Goal: Complete application form

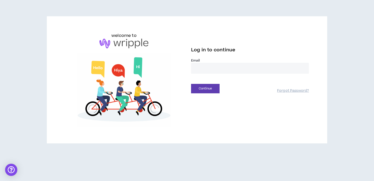
click at [202, 71] on input "email" at bounding box center [250, 68] width 118 height 11
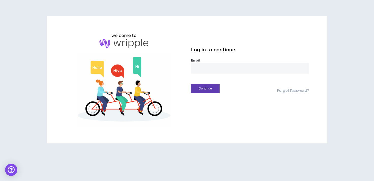
type input "**********"
click at [212, 90] on button "Continue" at bounding box center [205, 88] width 29 height 9
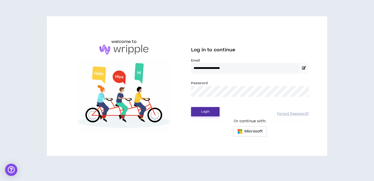
click at [191, 107] on button "Login" at bounding box center [205, 111] width 29 height 9
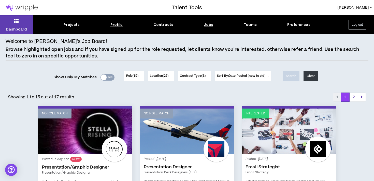
click at [118, 25] on div "Profile" at bounding box center [116, 24] width 12 height 5
select select "*"
select select "US"
select select "*******"
select select "*"
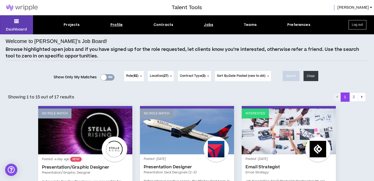
select select "**********"
select select "*****"
select select "**********"
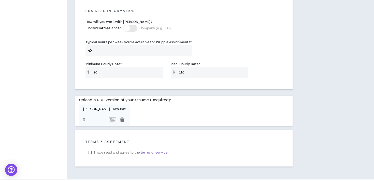
scroll to position [381, 0]
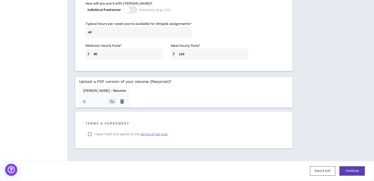
drag, startPoint x: 111, startPoint y: 56, endPoint x: 84, endPoint y: 51, distance: 27.2
click at [84, 51] on div "Minimum Hourly Rate * $ 90" at bounding box center [124, 51] width 85 height 17
type input "80"
click at [347, 171] on button "Continue" at bounding box center [351, 170] width 25 height 9
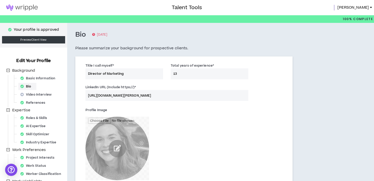
click at [131, 72] on input "Director of Marketing" at bounding box center [125, 73] width 78 height 11
click at [131, 72] on input "CRM/Lifecycle" at bounding box center [125, 73] width 78 height 11
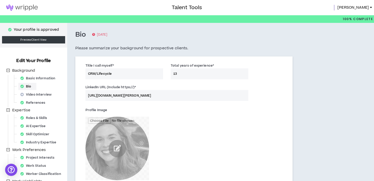
click at [131, 72] on input "CRM/Lifecycle" at bounding box center [125, 73] width 78 height 11
click at [130, 73] on input "Customer Lifecycle Specialist" at bounding box center [125, 73] width 78 height 11
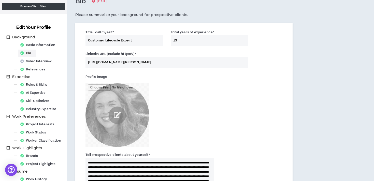
scroll to position [34, 0]
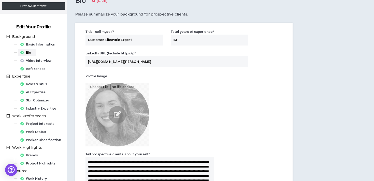
click at [87, 38] on input "Customer Lifecycle Expert" at bounding box center [125, 40] width 78 height 11
type input "Customer Engagement & Retention Expert"
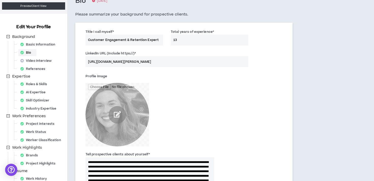
click at [200, 86] on div "Profile Image" at bounding box center [150, 109] width 129 height 74
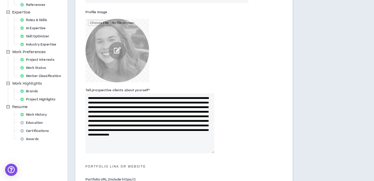
scroll to position [101, 0]
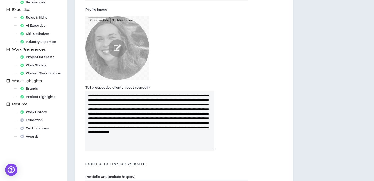
click at [203, 95] on textarea "**********" at bounding box center [150, 121] width 129 height 60
click at [197, 106] on textarea "**********" at bounding box center [150, 121] width 129 height 60
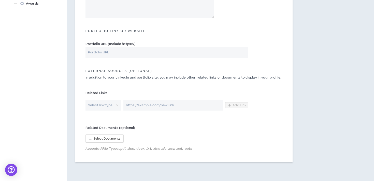
scroll to position [254, 0]
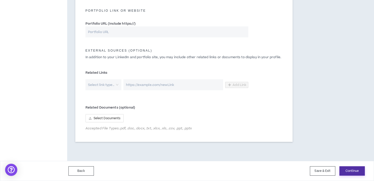
type textarea "**********"
click at [348, 168] on button "Continue" at bounding box center [351, 170] width 25 height 9
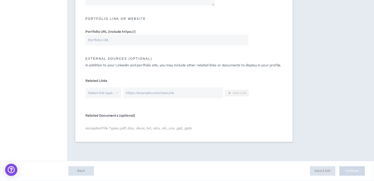
scroll to position [246, 0]
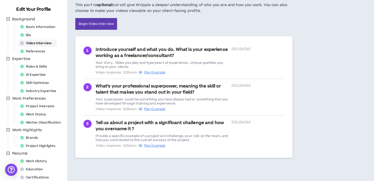
scroll to position [81, 0]
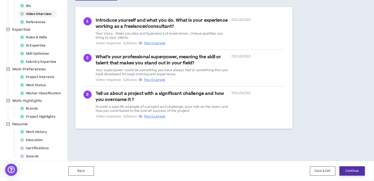
click at [352, 172] on button "Continue" at bounding box center [351, 170] width 25 height 9
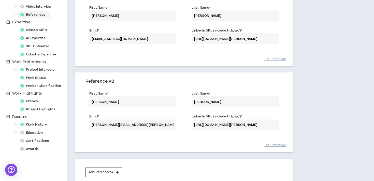
scroll to position [137, 0]
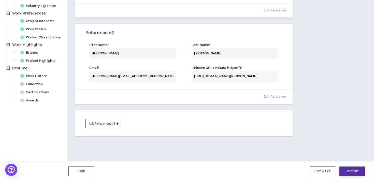
click at [345, 172] on button "Continue" at bounding box center [351, 171] width 25 height 9
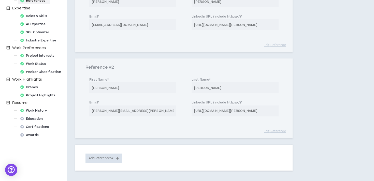
select select "***"
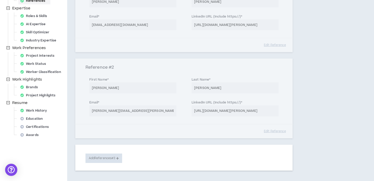
select select "***"
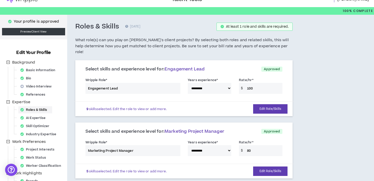
scroll to position [13, 0]
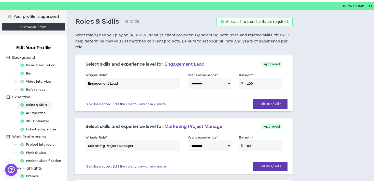
click at [250, 77] on div "**********" at bounding box center [184, 82] width 205 height 22
click at [251, 78] on div "**********" at bounding box center [184, 82] width 205 height 22
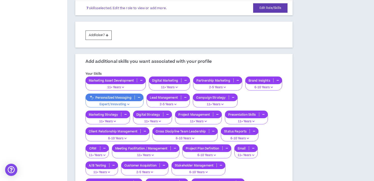
scroll to position [419, 0]
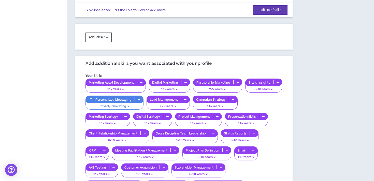
click at [138, 97] on button "button" at bounding box center [139, 99] width 8 height 4
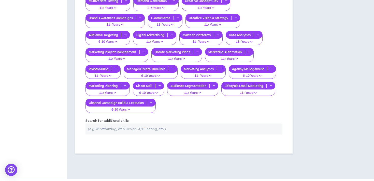
scroll to position [733, 0]
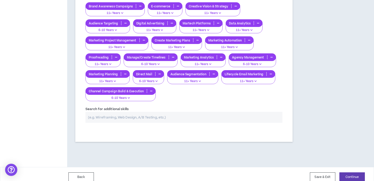
click at [140, 112] on input "text" at bounding box center [184, 117] width 197 height 11
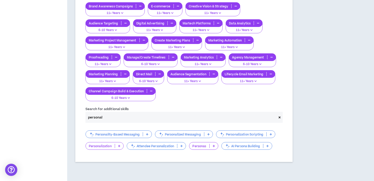
type input "personal"
click at [119, 145] on icon at bounding box center [119, 146] width 2 height 3
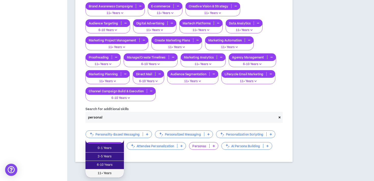
click at [111, 172] on span "11+ Years" at bounding box center [105, 174] width 32 height 6
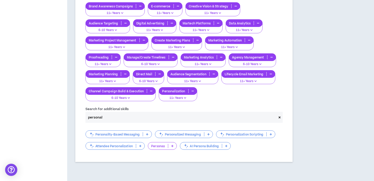
click at [175, 144] on p at bounding box center [172, 146] width 8 height 4
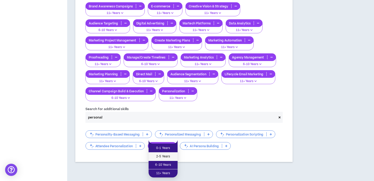
click at [172, 153] on li "2-5 Years" at bounding box center [163, 157] width 29 height 8
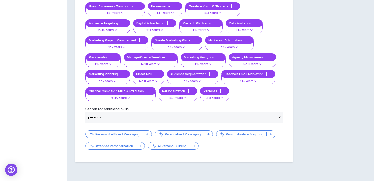
click at [208, 133] on icon at bounding box center [208, 134] width 2 height 3
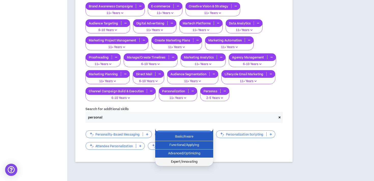
click at [201, 161] on span "Expert/Innovating" at bounding box center [184, 162] width 52 height 6
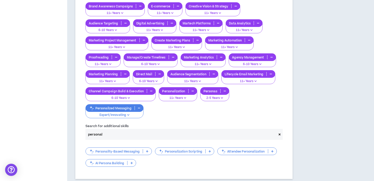
scroll to position [770, 0]
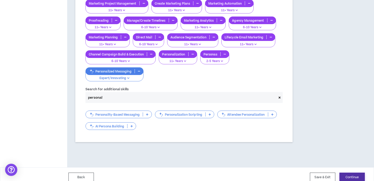
click at [349, 173] on button "Continue" at bounding box center [351, 177] width 25 height 9
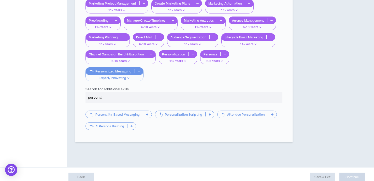
select select "*"
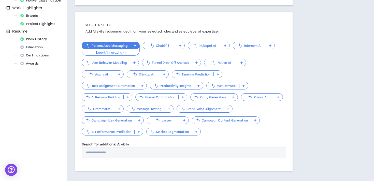
scroll to position [200, 0]
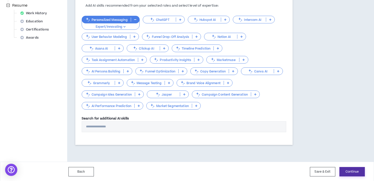
click at [347, 172] on button "Continue" at bounding box center [351, 171] width 25 height 9
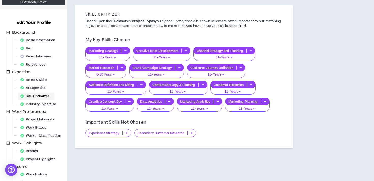
scroll to position [81, 0]
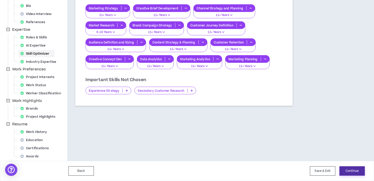
click at [347, 170] on button "Continue" at bounding box center [351, 170] width 25 height 9
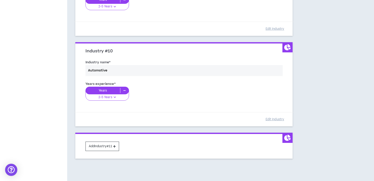
scroll to position [853, 0]
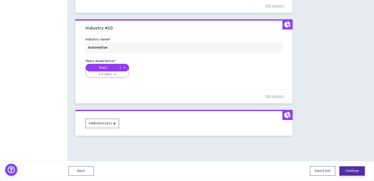
click at [357, 176] on button "Continue" at bounding box center [351, 170] width 25 height 9
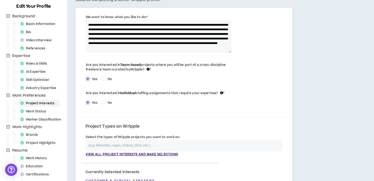
scroll to position [57, 0]
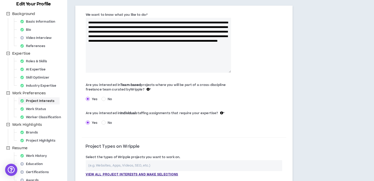
drag, startPoint x: 229, startPoint y: 49, endPoint x: 238, endPoint y: 72, distance: 25.0
click at [238, 72] on div "**********" at bounding box center [184, 44] width 205 height 66
click at [137, 28] on textarea "**********" at bounding box center [159, 46] width 146 height 56
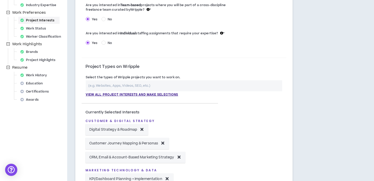
scroll to position [138, 0]
type textarea "**********"
click at [173, 94] on p "View all project interests and make selections" at bounding box center [132, 94] width 93 height 5
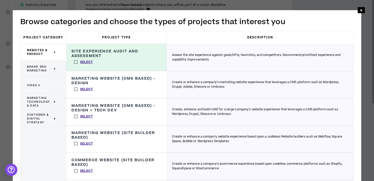
click at [45, 67] on span "Brand and Marketing" at bounding box center [40, 69] width 26 height 8
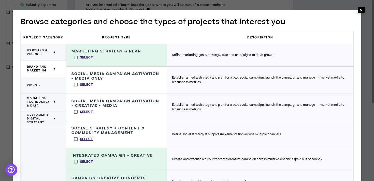
click at [363, 9] on span "×" at bounding box center [361, 10] width 7 height 6
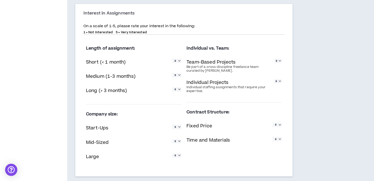
scroll to position [432, 0]
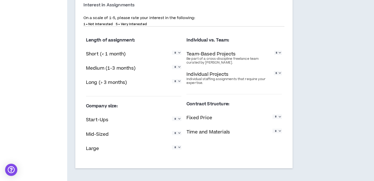
click at [178, 55] on select "* * * * *" at bounding box center [176, 53] width 9 height 4
select select "*"
click at [179, 68] on select "* * * * *" at bounding box center [176, 67] width 9 height 4
select select "*"
click at [179, 87] on div "Long (> 3 months) * * * * *" at bounding box center [133, 83] width 95 height 10
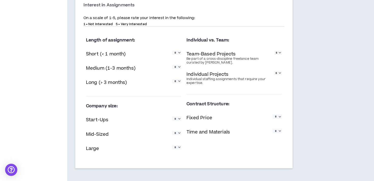
click at [179, 83] on select "* * * * *" at bounding box center [176, 81] width 9 height 4
select select "*"
click at [278, 55] on select "* * * * *" at bounding box center [278, 53] width 8 height 4
select select "*"
click at [279, 75] on select "* * * * *" at bounding box center [278, 73] width 8 height 4
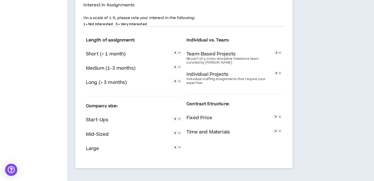
select select "*"
click at [177, 120] on select "* * * * *" at bounding box center [176, 119] width 9 height 4
select select "*"
click at [178, 132] on select "* * * * *" at bounding box center [176, 133] width 9 height 4
select select "*"
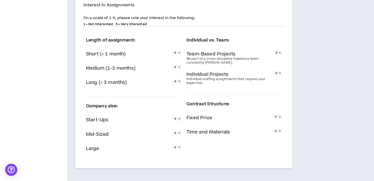
click at [178, 148] on select "* * * * *" at bounding box center [176, 147] width 9 height 4
select select "*"
click at [276, 119] on select "* * * * *" at bounding box center [277, 117] width 9 height 4
select select "*"
click at [279, 133] on select "* * * * *" at bounding box center [277, 131] width 9 height 4
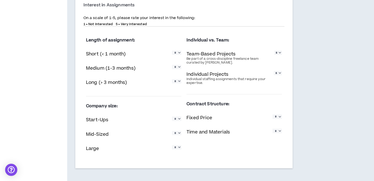
select select "*"
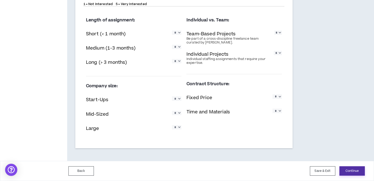
click at [351, 170] on button "Continue" at bounding box center [351, 170] width 25 height 9
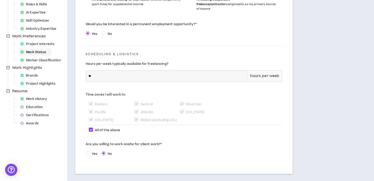
scroll to position [119, 0]
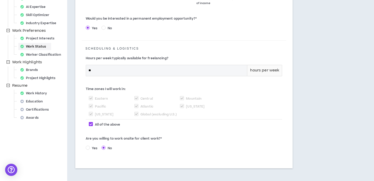
click at [92, 146] on span "Yes" at bounding box center [95, 148] width 10 height 5
select select "*"
select select "*****"
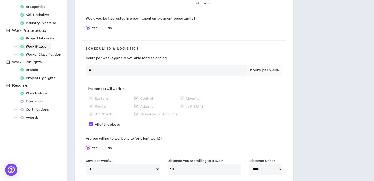
scroll to position [167, 0]
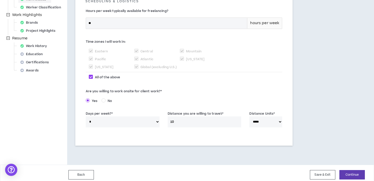
click at [197, 117] on input "10" at bounding box center [205, 122] width 74 height 11
type input "15"
click at [356, 170] on button "Continue" at bounding box center [351, 174] width 25 height 9
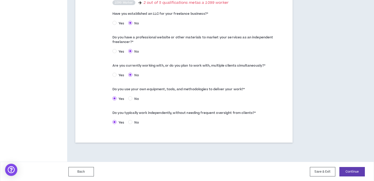
scroll to position [277, 0]
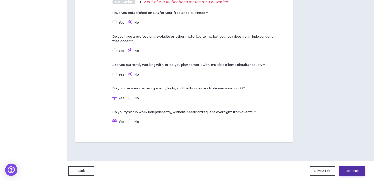
click at [349, 172] on button "Continue" at bounding box center [351, 170] width 25 height 9
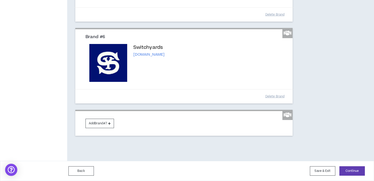
scroll to position [369, 0]
click at [351, 168] on button "Continue" at bounding box center [351, 170] width 25 height 9
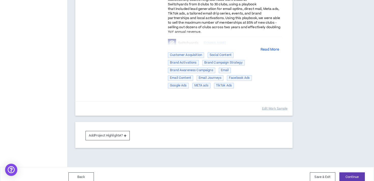
scroll to position [807, 0]
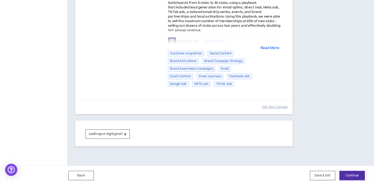
click at [347, 171] on button "Continue" at bounding box center [351, 175] width 25 height 9
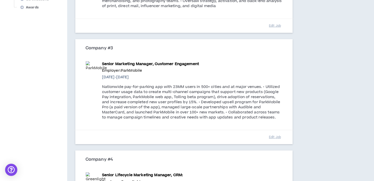
scroll to position [508, 0]
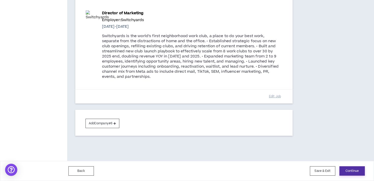
click at [350, 172] on button "Continue" at bounding box center [351, 170] width 25 height 9
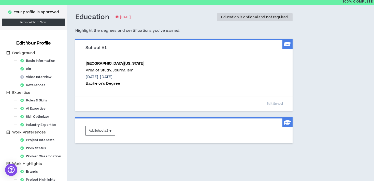
scroll to position [81, 0]
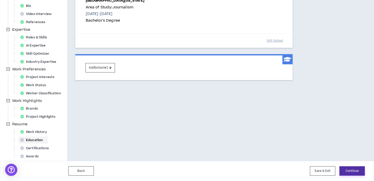
click at [349, 170] on button "Continue" at bounding box center [351, 170] width 25 height 9
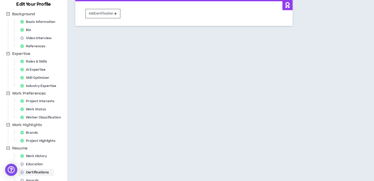
scroll to position [81, 0]
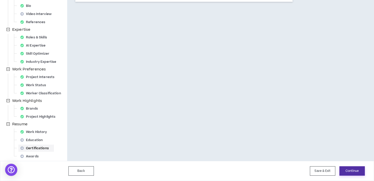
click at [351, 168] on button "Continue" at bounding box center [351, 170] width 25 height 9
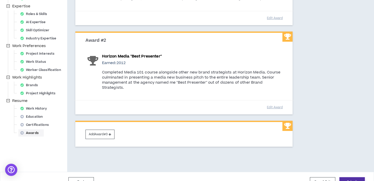
scroll to position [115, 0]
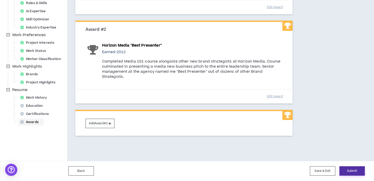
click at [356, 171] on button "Submit" at bounding box center [351, 170] width 25 height 9
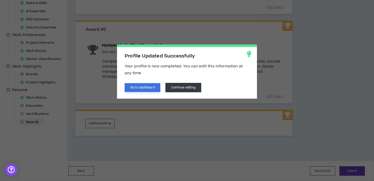
click at [156, 91] on button "Go to dashboard" at bounding box center [143, 87] width 36 height 9
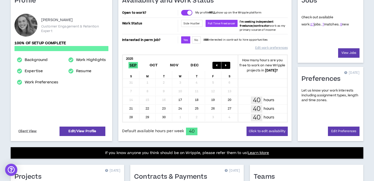
scroll to position [58, 0]
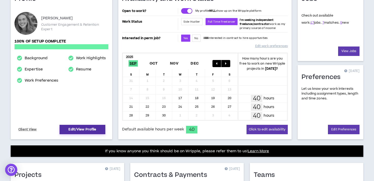
click at [80, 128] on link "Edit/View Profile" at bounding box center [83, 129] width 46 height 9
select select "*"
select select "US"
select select "*******"
select select "*"
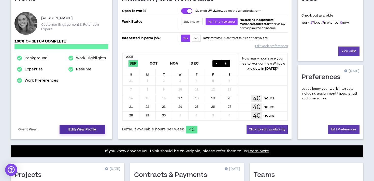
select select "**********"
select select "*****"
select select "**********"
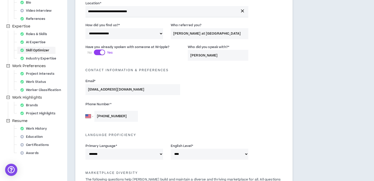
scroll to position [84, 0]
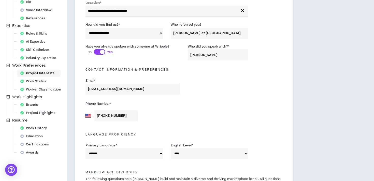
click at [42, 73] on div "Project Interests" at bounding box center [38, 73] width 41 height 7
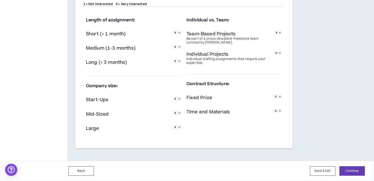
click at [178, 34] on select "* * * * *" at bounding box center [176, 33] width 9 height 4
select select "*"
click at [178, 49] on select "* * * * *" at bounding box center [176, 47] width 9 height 4
select select "*"
click at [178, 63] on select "* * * * *" at bounding box center [176, 61] width 9 height 4
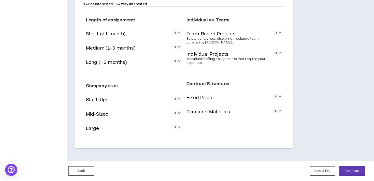
select select "*"
click at [178, 97] on select "* * * * *" at bounding box center [176, 98] width 9 height 4
select select "*"
click at [179, 113] on select "* * * * *" at bounding box center [176, 113] width 9 height 4
select select "*"
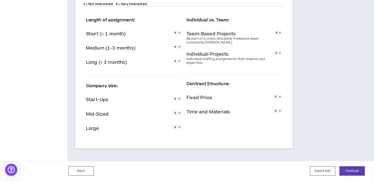
click at [179, 130] on select "* * * * *" at bounding box center [176, 127] width 9 height 4
select select "*"
click at [280, 35] on select "* * * * *" at bounding box center [278, 33] width 8 height 4
select select "*"
click at [279, 55] on select "* * * * *" at bounding box center [278, 53] width 8 height 4
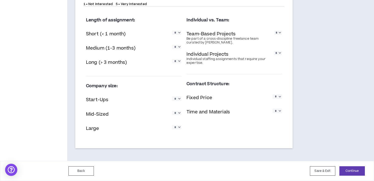
select select "*"
click at [278, 96] on select "* * * * *" at bounding box center [277, 96] width 9 height 4
select select "*"
click at [279, 112] on select "* * * * *" at bounding box center [277, 111] width 9 height 4
select select "*"
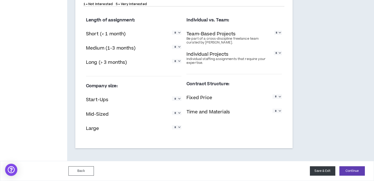
click at [324, 173] on button "Save & Exit" at bounding box center [322, 170] width 25 height 9
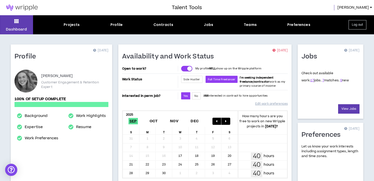
click at [110, 27] on div "Projects Profile Contracts Jobs Teams Preferences" at bounding box center [187, 24] width 308 height 5
click at [113, 26] on div "Profile" at bounding box center [116, 24] width 12 height 5
select select "*"
select select "US"
select select "*******"
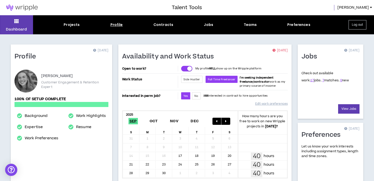
select select "*"
select select "**********"
select select "*****"
select select "**********"
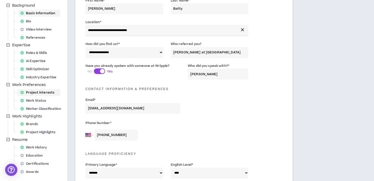
click at [46, 91] on div "Project Interests" at bounding box center [38, 92] width 41 height 7
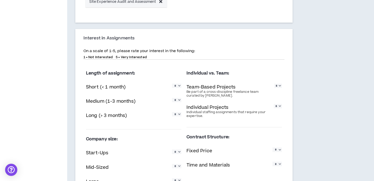
scroll to position [430, 0]
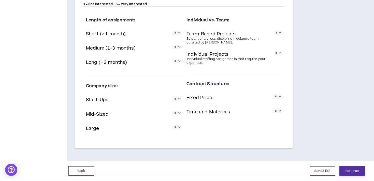
click at [348, 173] on button "Continue" at bounding box center [351, 170] width 25 height 9
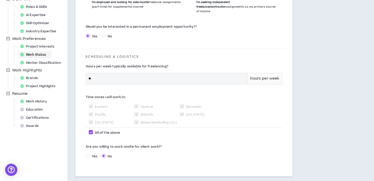
scroll to position [111, 0]
click at [94, 154] on span "Yes" at bounding box center [95, 156] width 10 height 5
select select "*"
select select "*****"
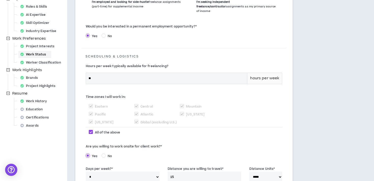
scroll to position [167, 0]
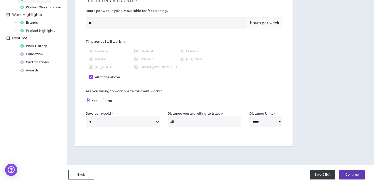
click at [321, 172] on button "Save & Exit" at bounding box center [322, 174] width 25 height 9
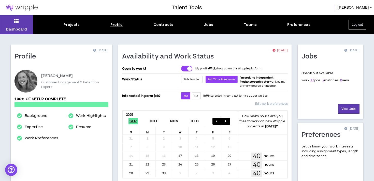
click at [116, 25] on div "Profile" at bounding box center [116, 24] width 12 height 5
select select "*"
select select "US"
select select "*******"
select select "*"
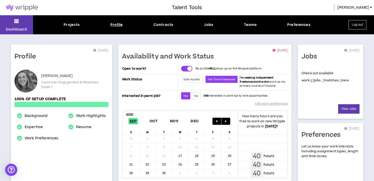
select select "**********"
select select "*****"
select select "**********"
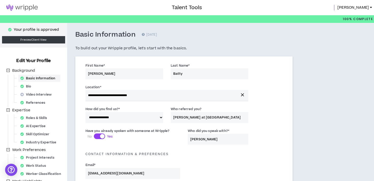
click at [362, 11] on div "Talent Tools [PERSON_NAME]" at bounding box center [187, 7] width 374 height 15
click at [364, 9] on span "[PERSON_NAME]" at bounding box center [353, 8] width 32 height 6
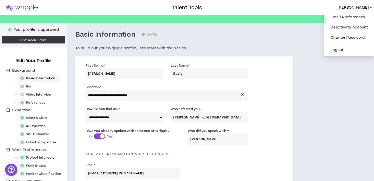
click at [287, 50] on h5 "To build out your Wripple profile, let's start with the basics." at bounding box center [184, 48] width 218 height 6
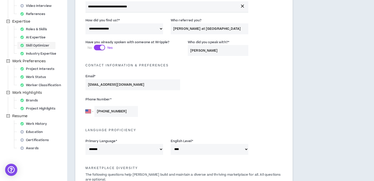
scroll to position [89, 0]
click at [37, 131] on div "Education" at bounding box center [33, 131] width 30 height 7
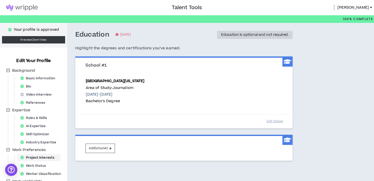
click at [37, 160] on div "Project Interests" at bounding box center [38, 157] width 41 height 7
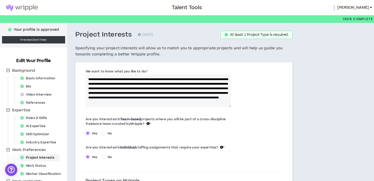
click at [25, 9] on img at bounding box center [22, 8] width 44 height 6
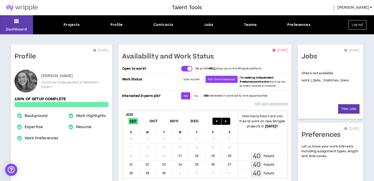
click at [366, 9] on span "[PERSON_NAME]" at bounding box center [353, 8] width 32 height 6
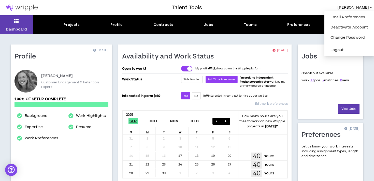
click at [74, 12] on div at bounding box center [86, 7] width 172 height 15
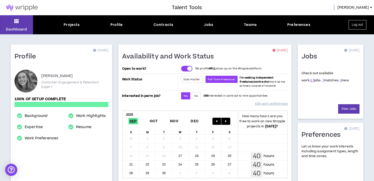
click at [117, 29] on div "Dashboard Projects Profile Contracts Jobs Teams Preferences Log out" at bounding box center [187, 24] width 374 height 19
click at [117, 22] on div "Profile" at bounding box center [116, 24] width 12 height 5
select select "*"
select select "US"
select select "*******"
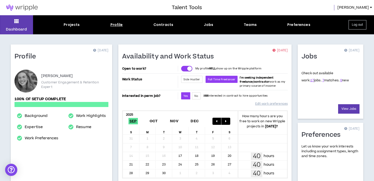
select select "*"
select select "**********"
select select "*****"
select select "**********"
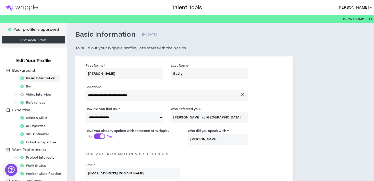
click at [30, 8] on img at bounding box center [22, 8] width 44 height 6
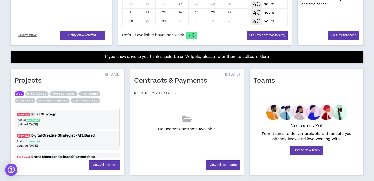
scroll to position [162, 0]
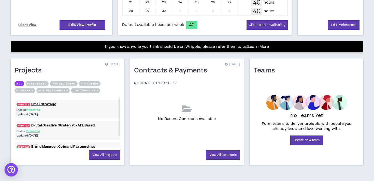
click at [8, 172] on div "Open Intercom Messenger" at bounding box center [11, 169] width 13 height 13
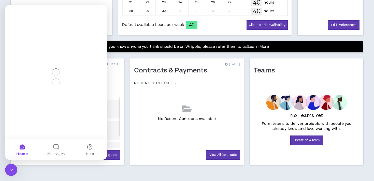
scroll to position [0, 0]
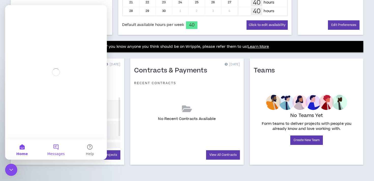
click at [52, 149] on button "Messages" at bounding box center [56, 149] width 34 height 20
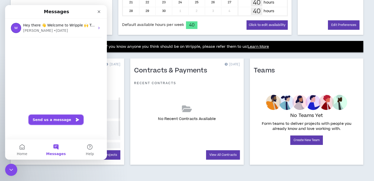
click at [57, 121] on button "Send us a message" at bounding box center [56, 120] width 55 height 10
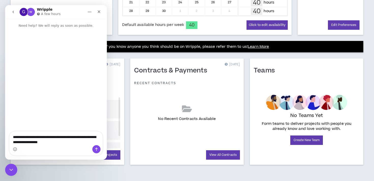
type textarea "**********"
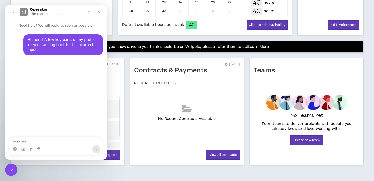
click at [60, 13] on p "The team can also help" at bounding box center [49, 13] width 39 height 5
click at [90, 10] on icon "Home" at bounding box center [90, 12] width 4 height 4
click at [52, 93] on div "Hi there! A few key parts of my profile keep defaulting back to the incorrect i…" at bounding box center [56, 82] width 102 height 109
